Goal: Information Seeking & Learning: Learn about a topic

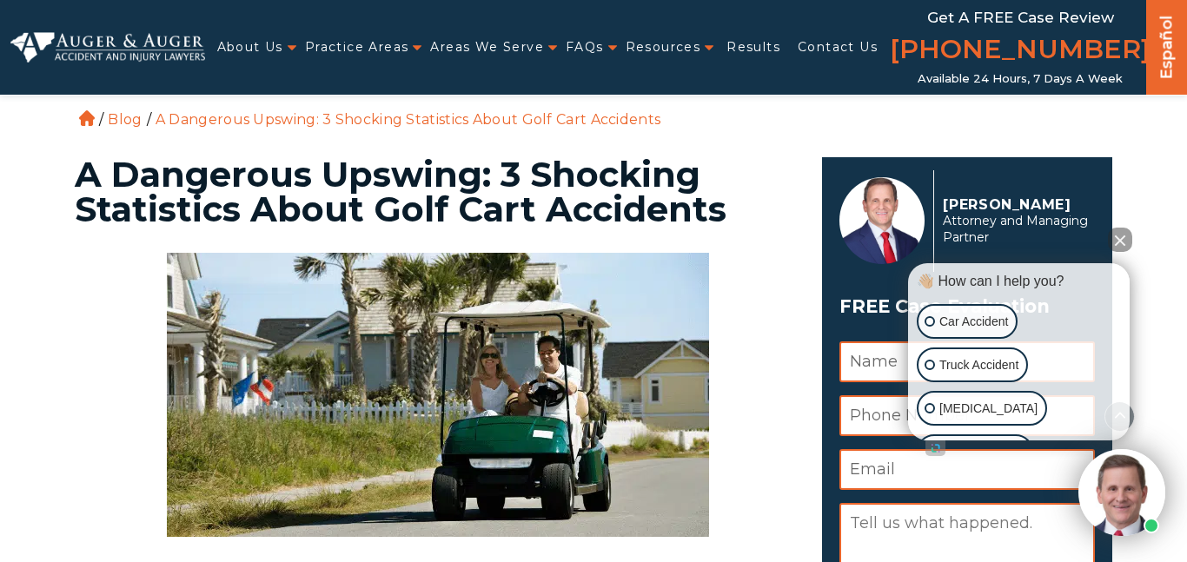
scroll to position [502, 0]
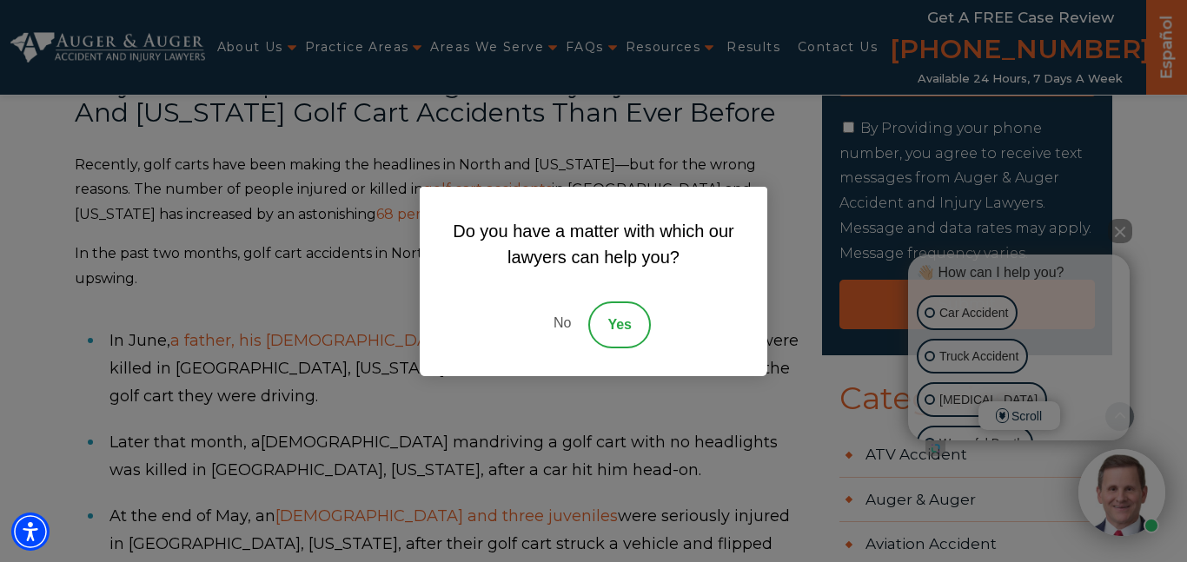
click at [565, 320] on link "No" at bounding box center [562, 324] width 52 height 47
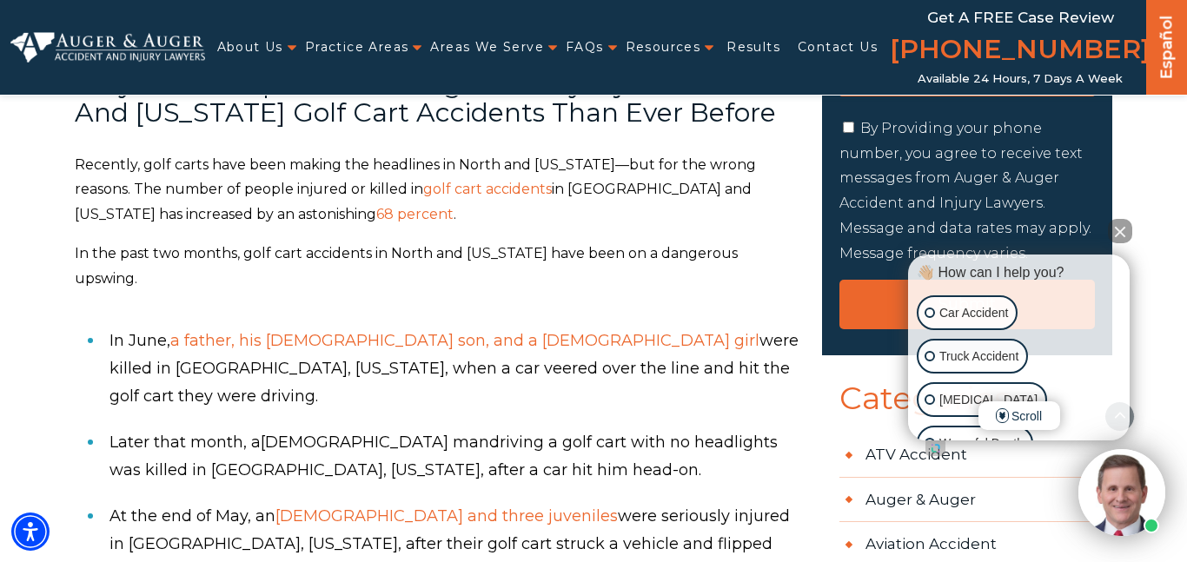
drag, startPoint x: 138, startPoint y: 208, endPoint x: 366, endPoint y: 248, distance: 230.9
click at [366, 228] on p "Recently, golf carts have been making the headlines in North and South Carolina…" at bounding box center [438, 190] width 726 height 75
copy p "The number of people injured or killed in golf cart accidents in North and Sout…"
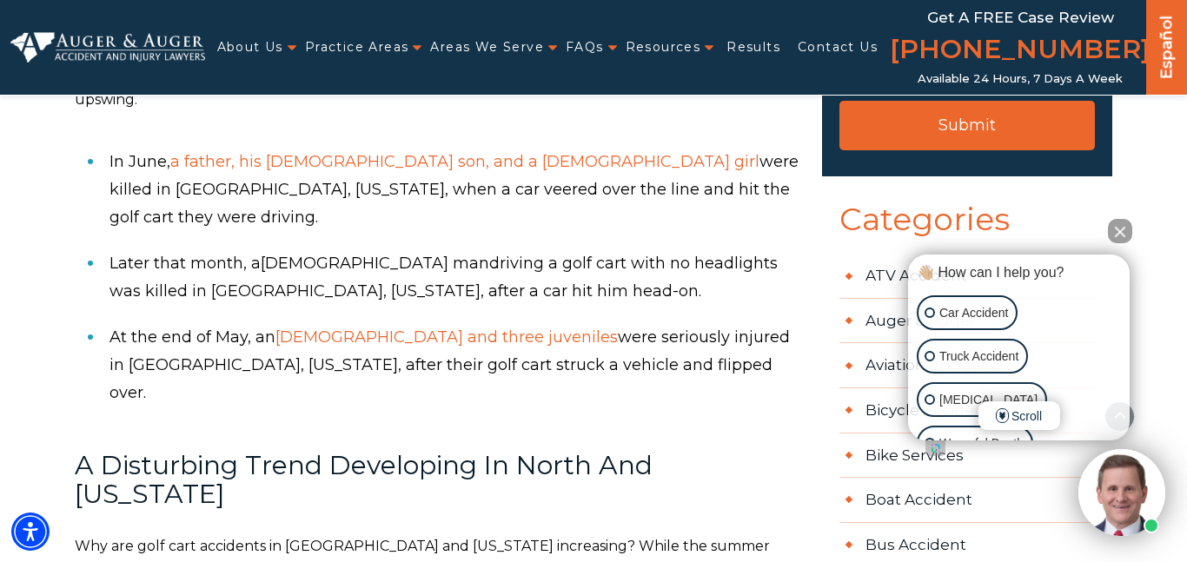
scroll to position [687, 0]
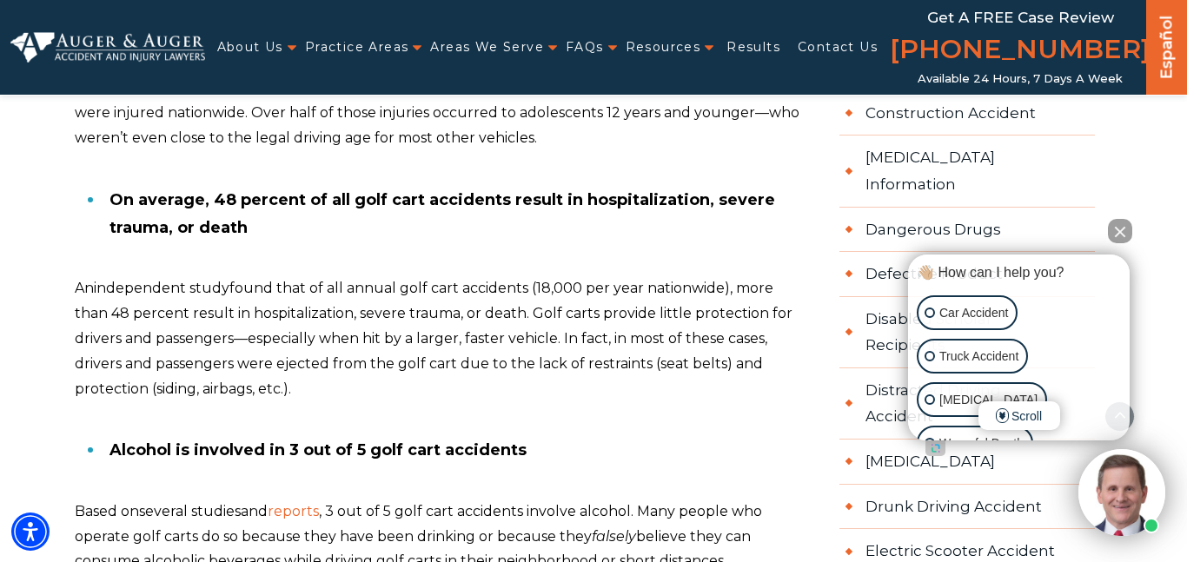
scroll to position [1332, 0]
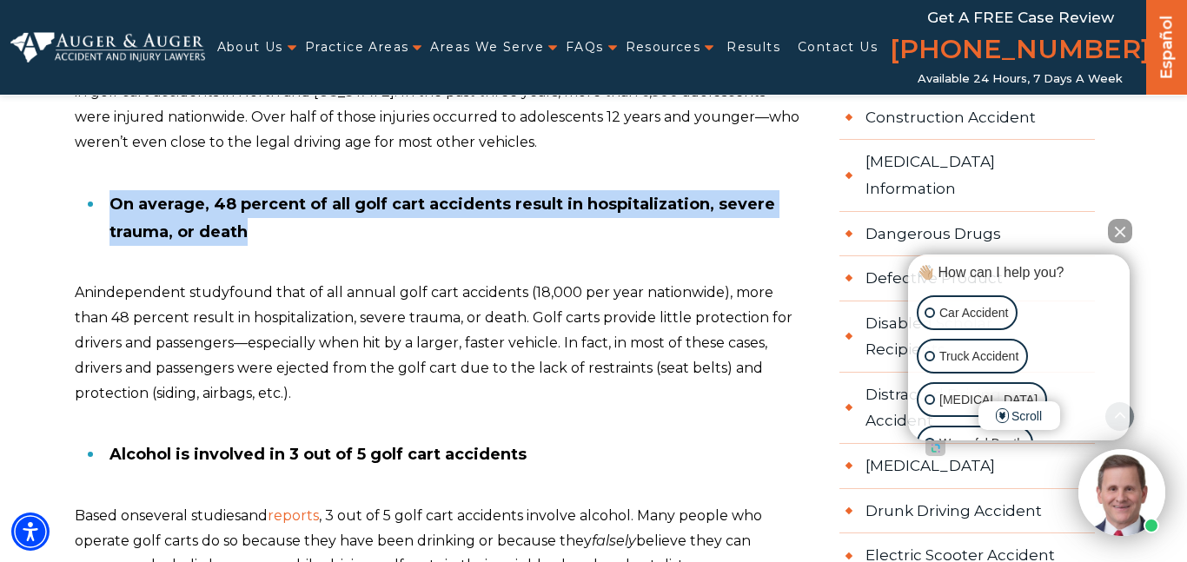
drag, startPoint x: 110, startPoint y: 175, endPoint x: 255, endPoint y: 212, distance: 149.8
click at [255, 212] on li "On average, 48 percent of all golf cart accidents result in hospitalization, se…" at bounding box center [454, 219] width 691 height 74
copy b "On average, 48 percent of all golf cart accidents result in hospitalization, se…"
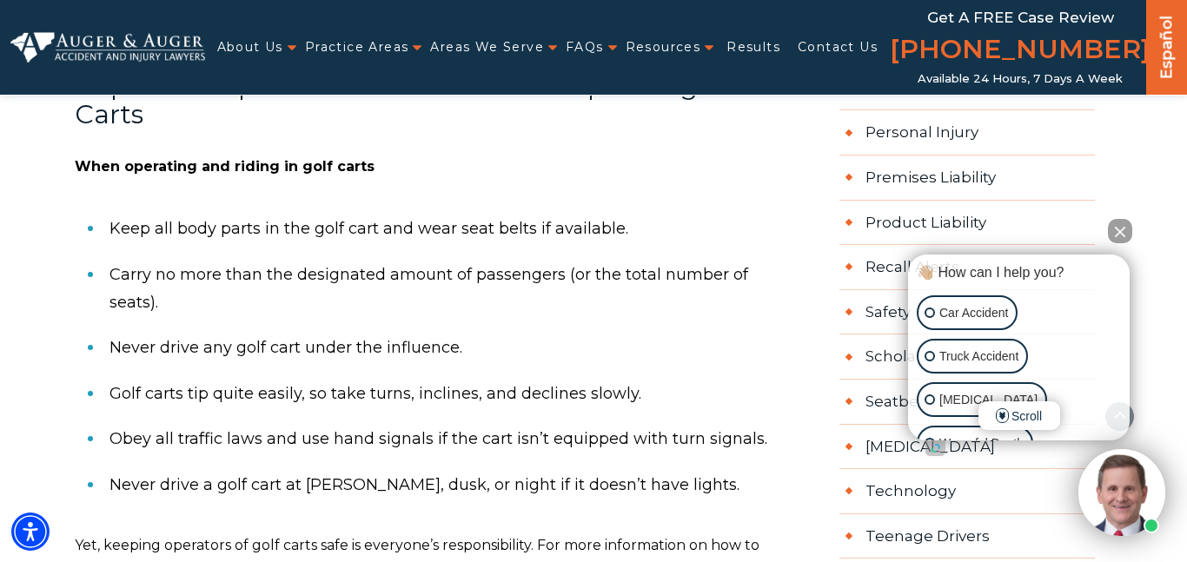
scroll to position [2294, 0]
click at [635, 205] on li "Keep all body parts in the golf cart and wear seat belts if available." at bounding box center [454, 227] width 691 height 45
click at [621, 218] on span "Keep all body parts in the golf cart and wear seat belts if available." at bounding box center [368, 227] width 519 height 19
drag, startPoint x: 626, startPoint y: 201, endPoint x: 109, endPoint y: 192, distance: 517.8
click at [109, 218] on span "Keep all body parts in the golf cart and wear seat belts if available." at bounding box center [368, 227] width 519 height 19
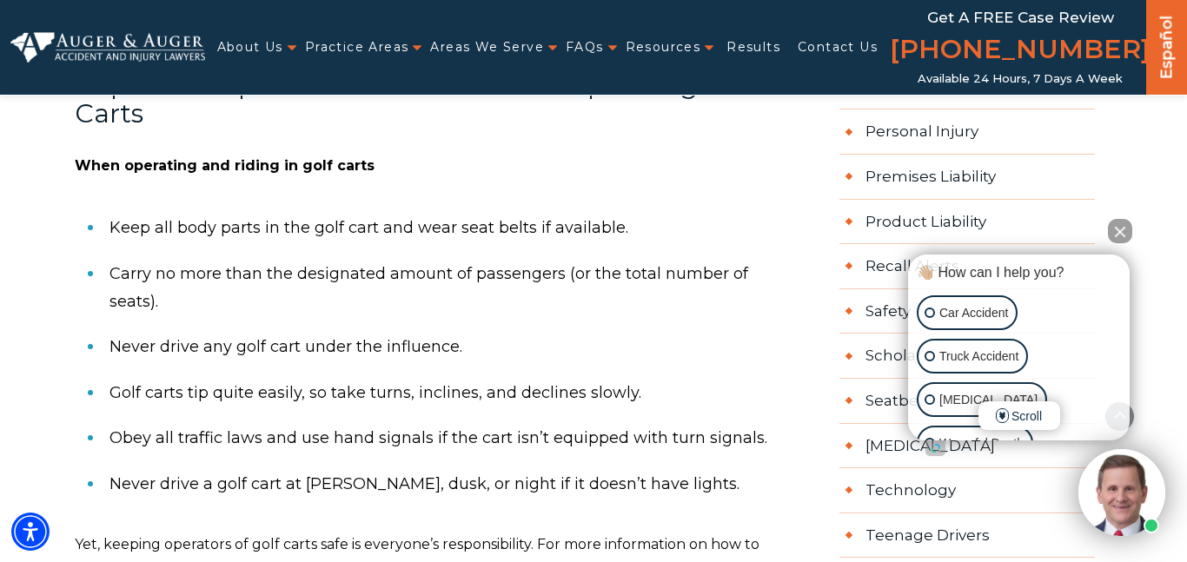
copy span "Keep all body parts in the golf cart and wear seat belts if available."
